Goal: Navigation & Orientation: Go to known website

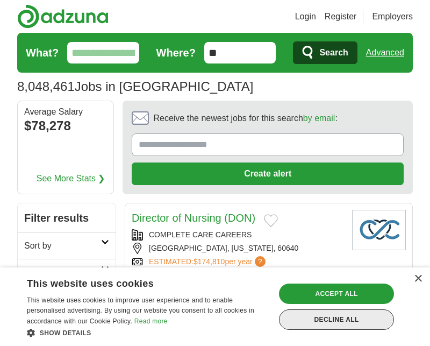
click at [347, 320] on div "Decline all" at bounding box center [336, 319] width 115 height 20
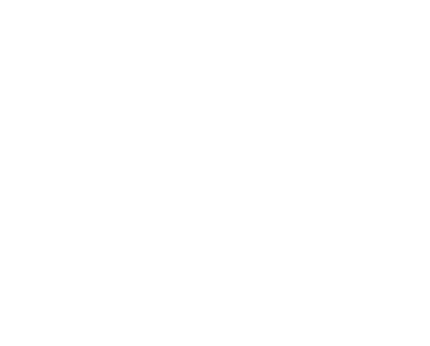
scroll to position [2121, 0]
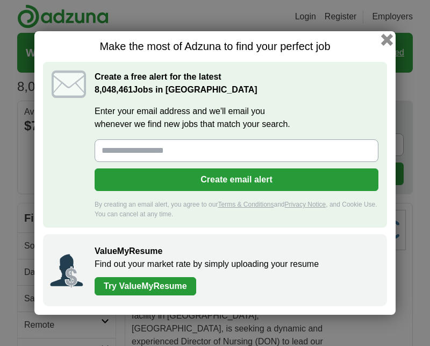
click at [387, 38] on button "button" at bounding box center [387, 40] width 12 height 12
